Goal: Information Seeking & Learning: Learn about a topic

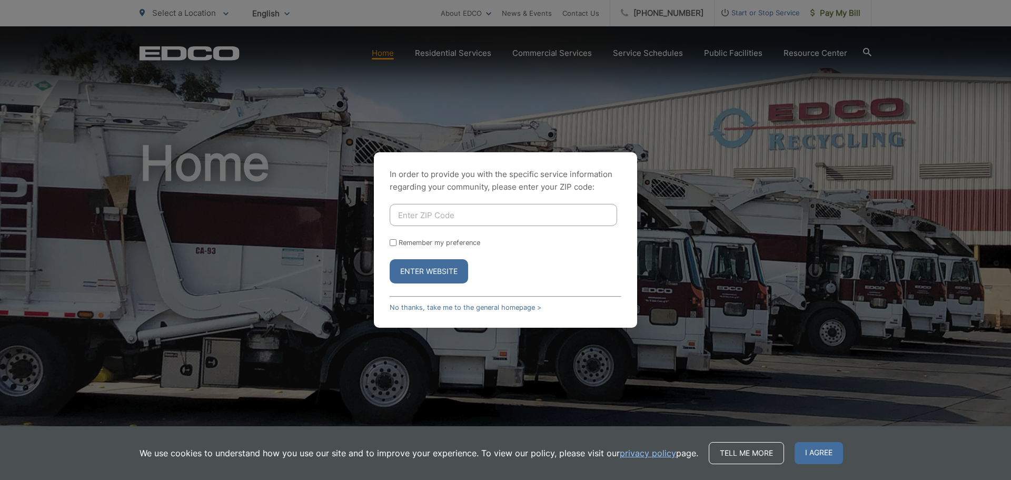
click at [426, 215] on input "Enter ZIP Code" at bounding box center [504, 215] width 228 height 22
type input "91901"
click at [390, 259] on button "Enter Website" at bounding box center [429, 271] width 78 height 24
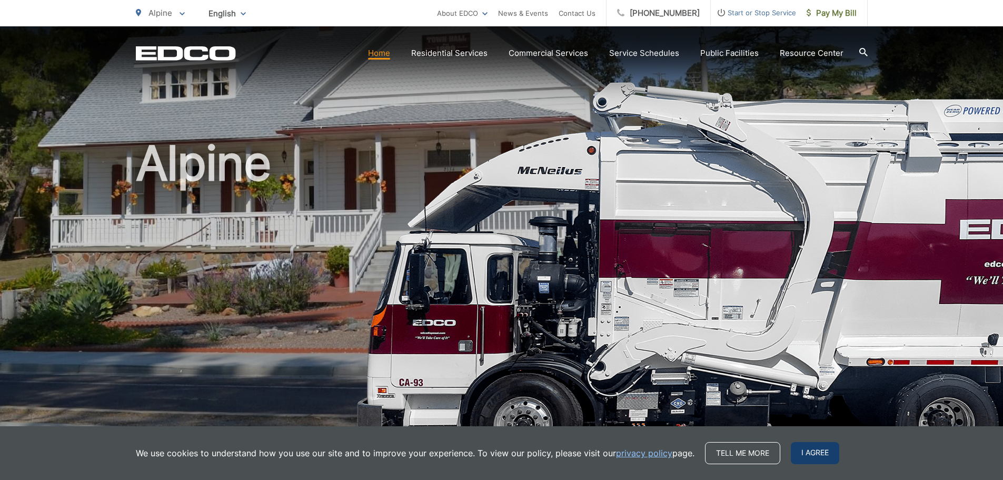
click at [811, 450] on span "I agree" at bounding box center [815, 453] width 48 height 22
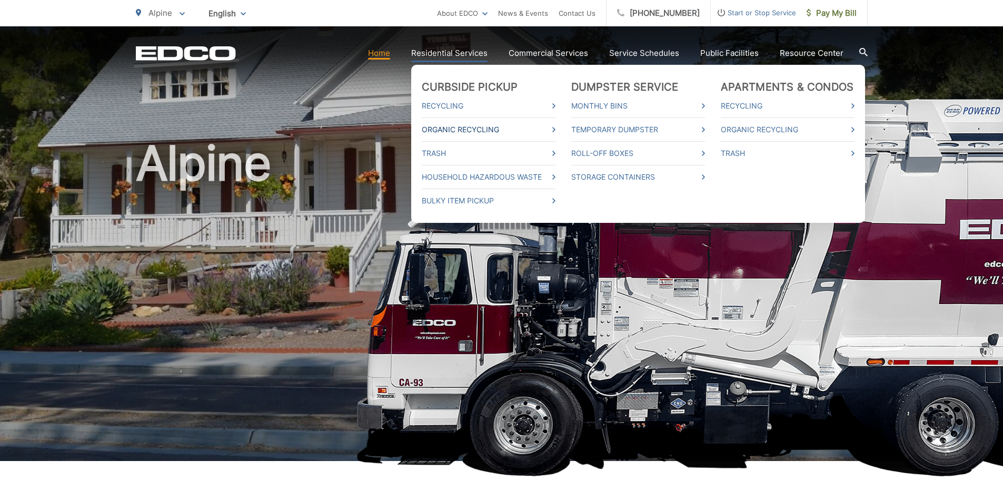
click at [481, 127] on link "Organic Recycling" at bounding box center [489, 129] width 134 height 13
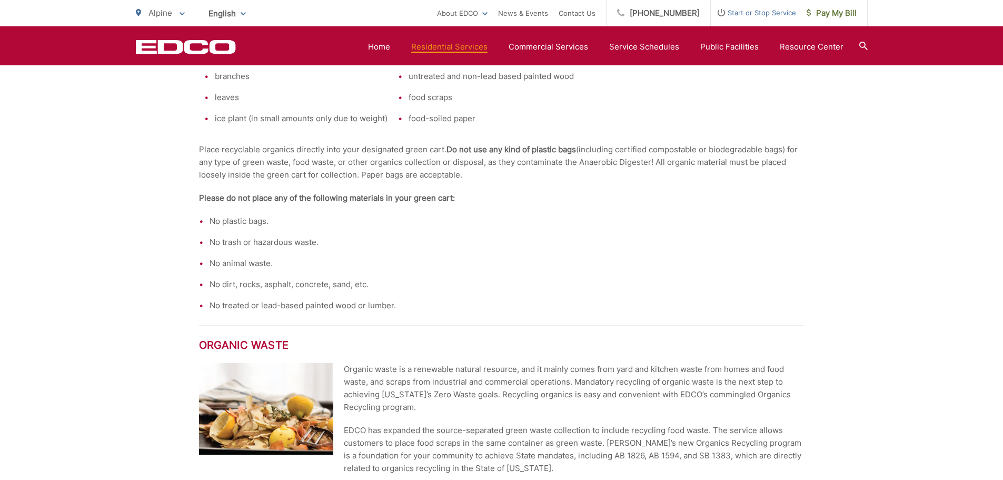
scroll to position [817, 0]
